Goal: Navigation & Orientation: Find specific page/section

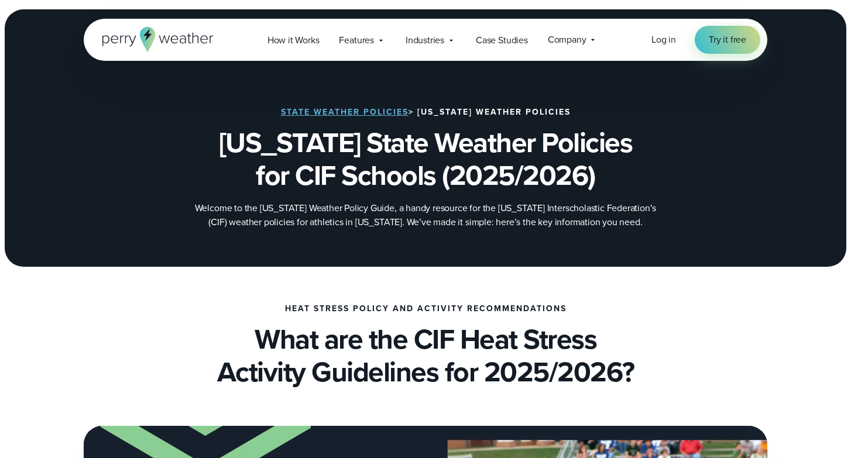
click at [147, 42] on icon at bounding box center [147, 39] width 15 height 25
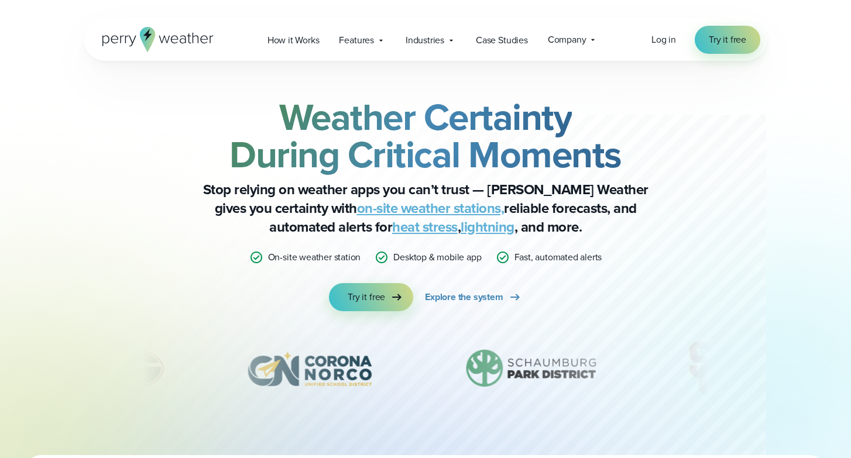
click at [150, 35] on icon at bounding box center [147, 35] width 9 height 12
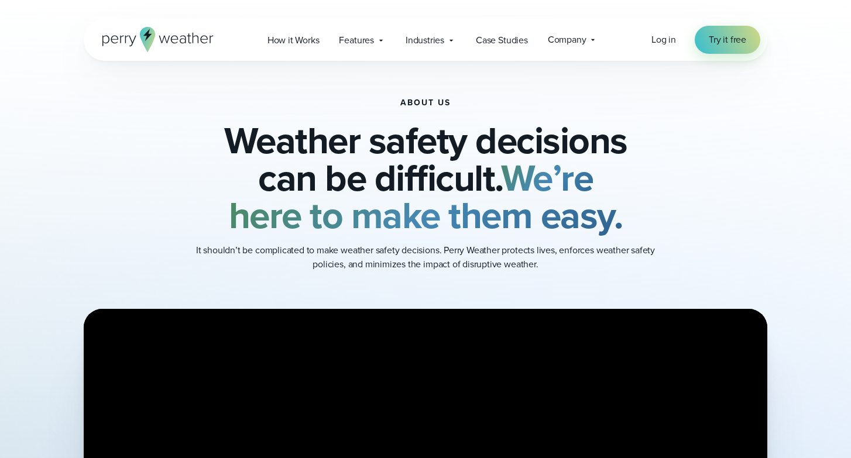
click at [153, 28] on icon at bounding box center [157, 39] width 111 height 25
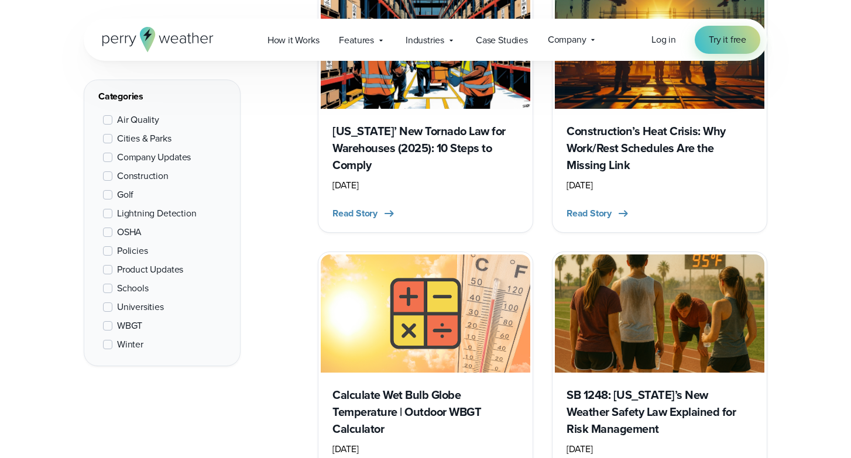
scroll to position [530, 0]
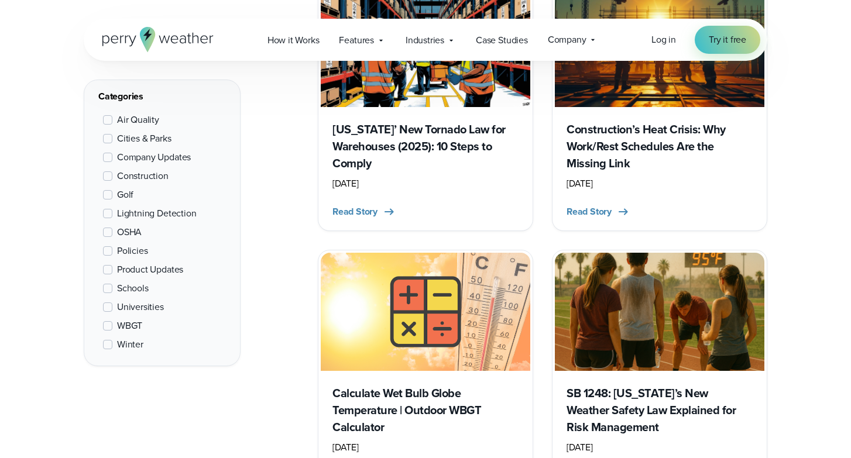
click at [734, 344] on img at bounding box center [660, 312] width 210 height 118
